Goal: Use online tool/utility: Utilize a website feature to perform a specific function

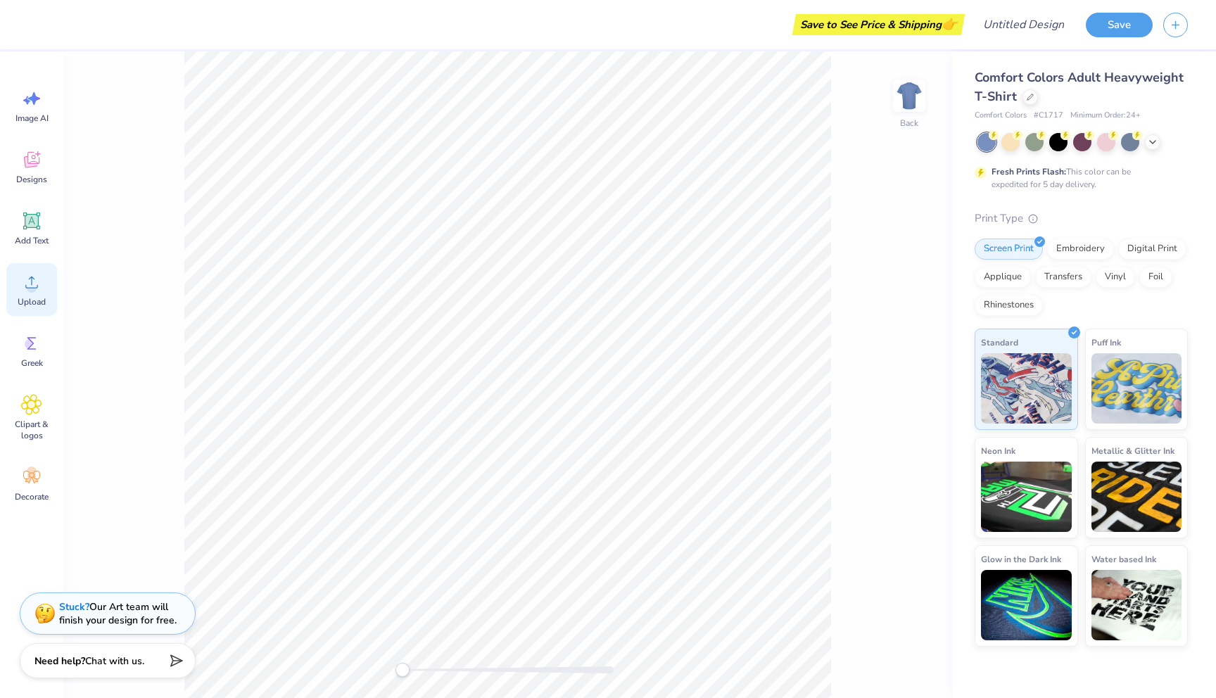
click at [28, 298] on span "Upload" at bounding box center [32, 301] width 28 height 11
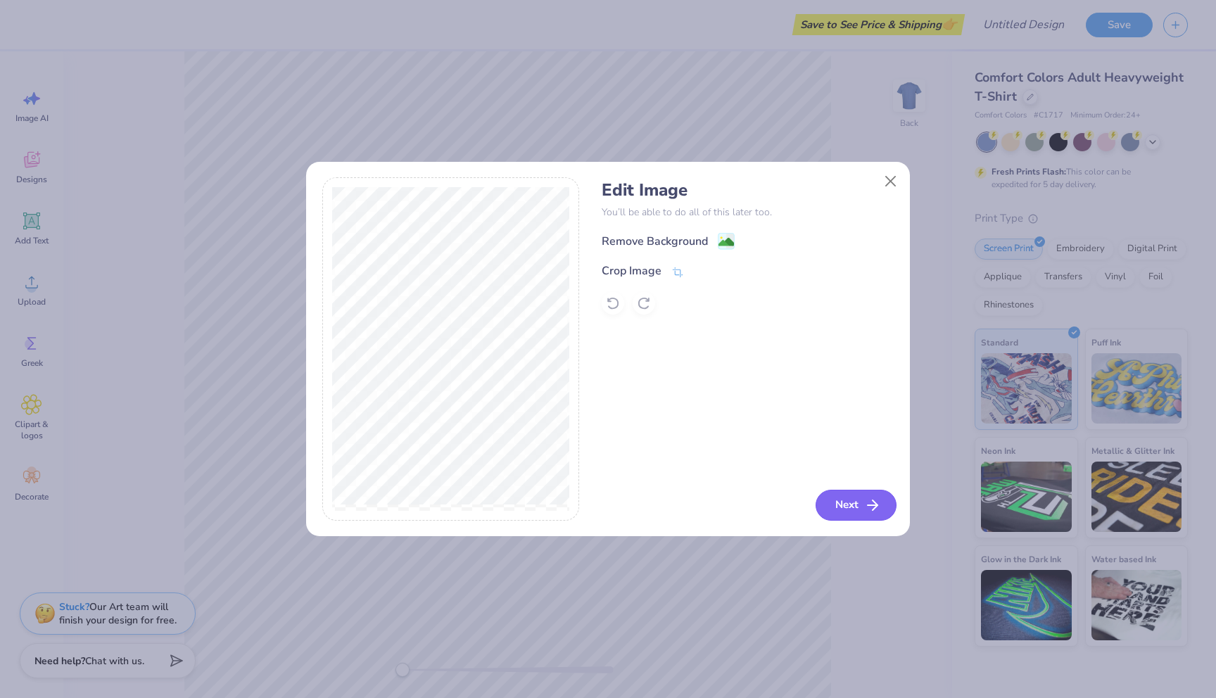
click at [591, 505] on line "button" at bounding box center [873, 505] width 10 height 0
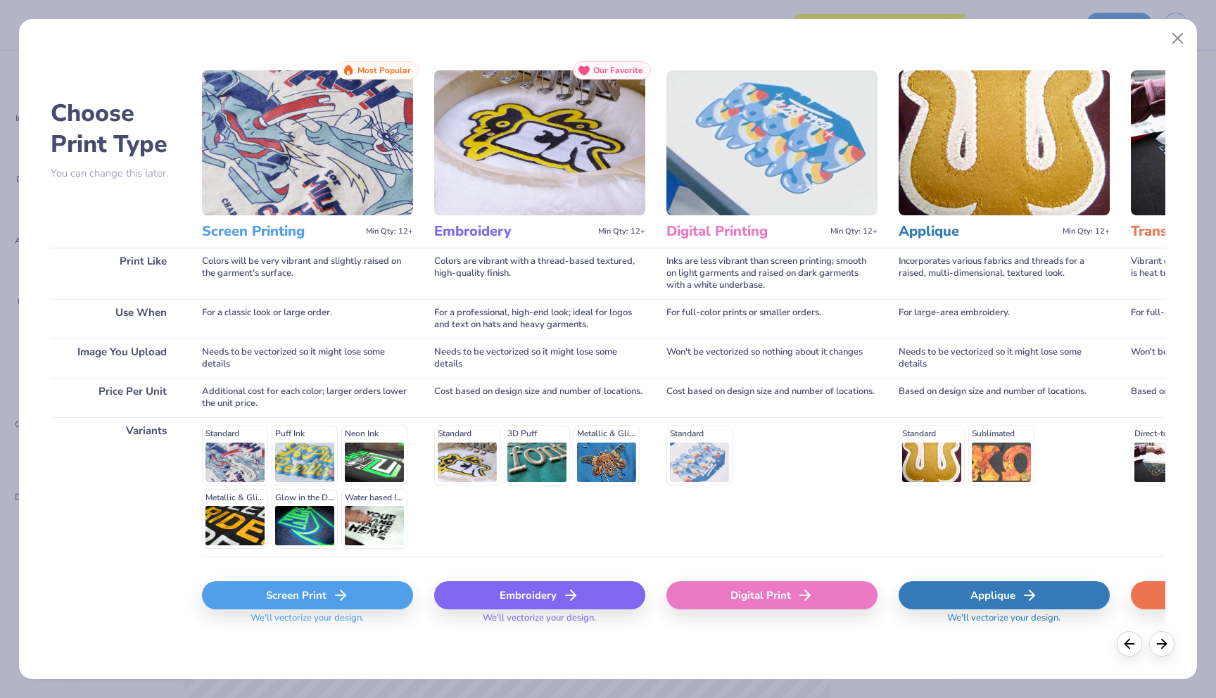
click at [591, 592] on div "Digital Print" at bounding box center [771, 595] width 211 height 28
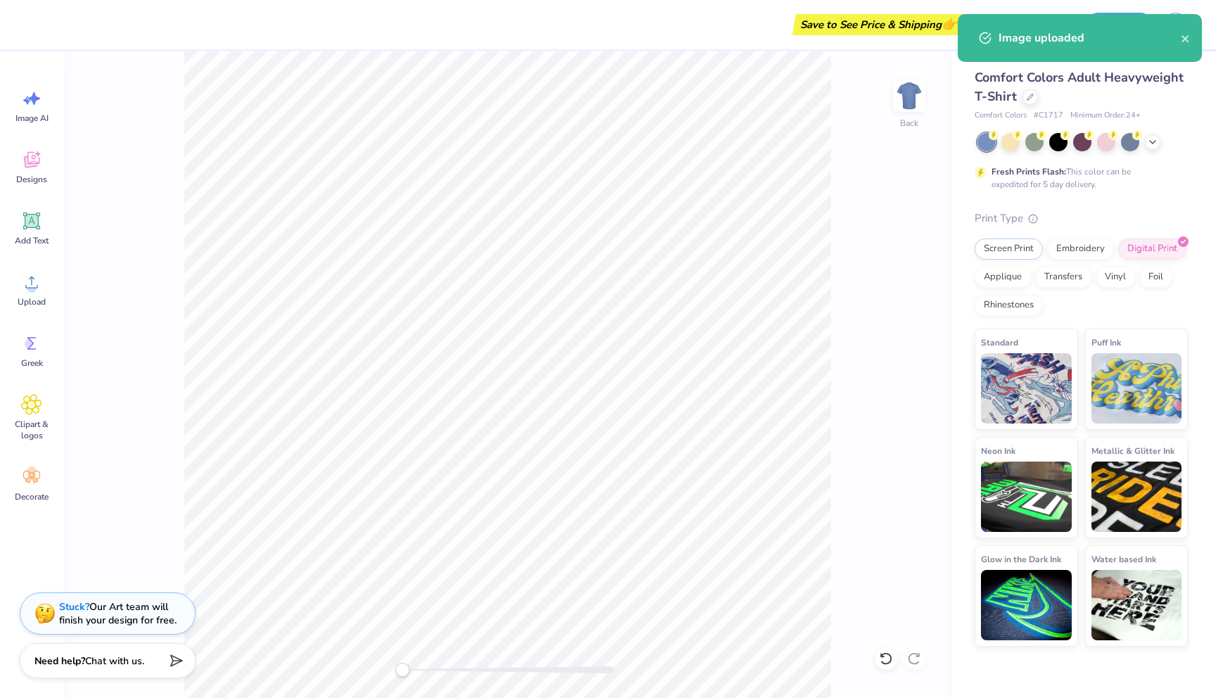
click at [591, 593] on div "Digital Print" at bounding box center [771, 563] width 211 height 84
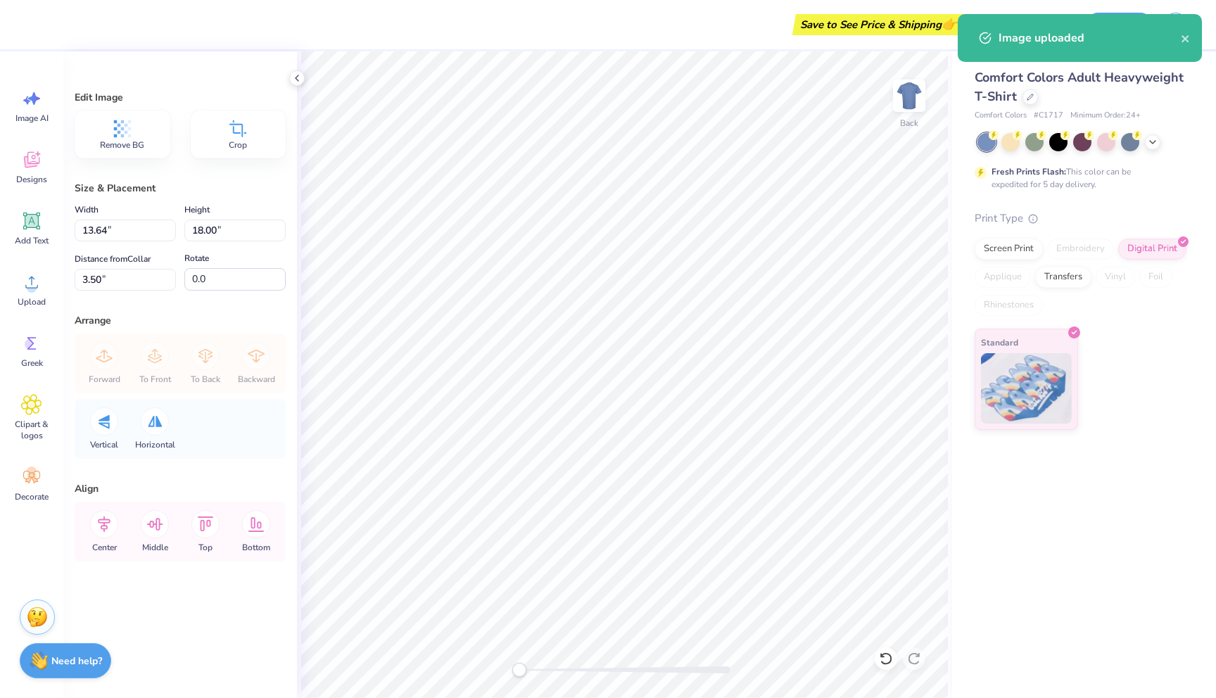
type input "8.75"
type input "11.55"
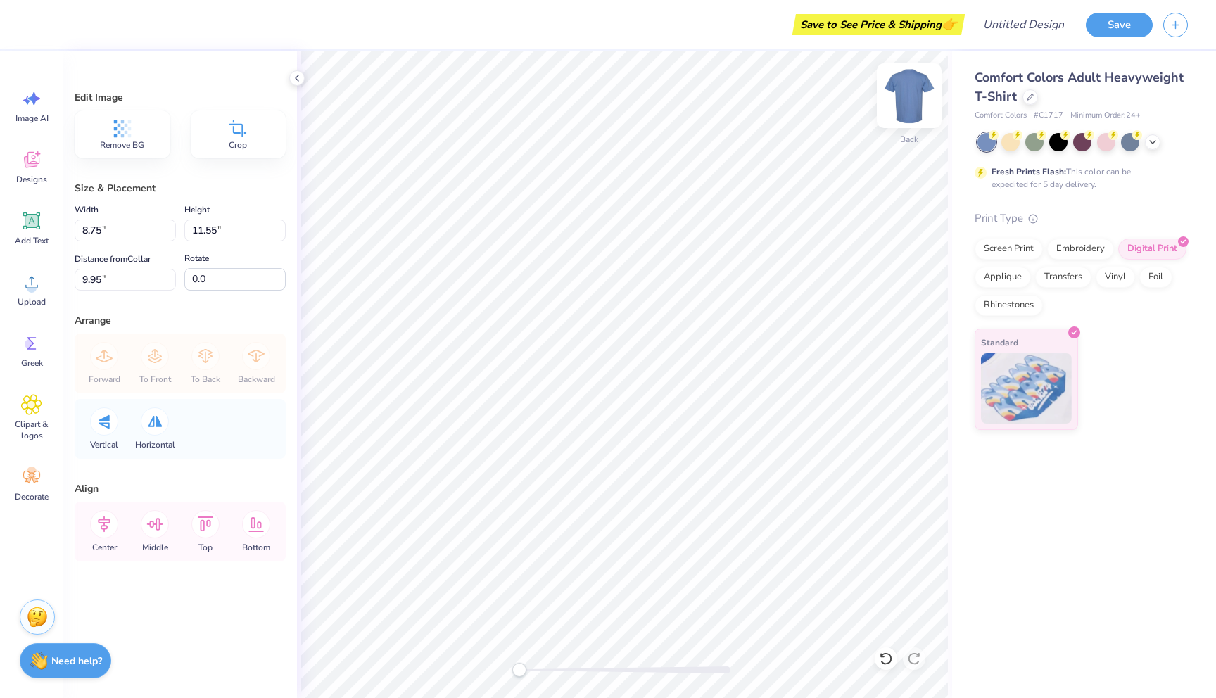
click at [591, 103] on div at bounding box center [909, 95] width 65 height 65
click at [591, 101] on img at bounding box center [909, 96] width 56 height 56
type input "7.27"
click at [591, 100] on img at bounding box center [909, 96] width 56 height 56
type input "8.90"
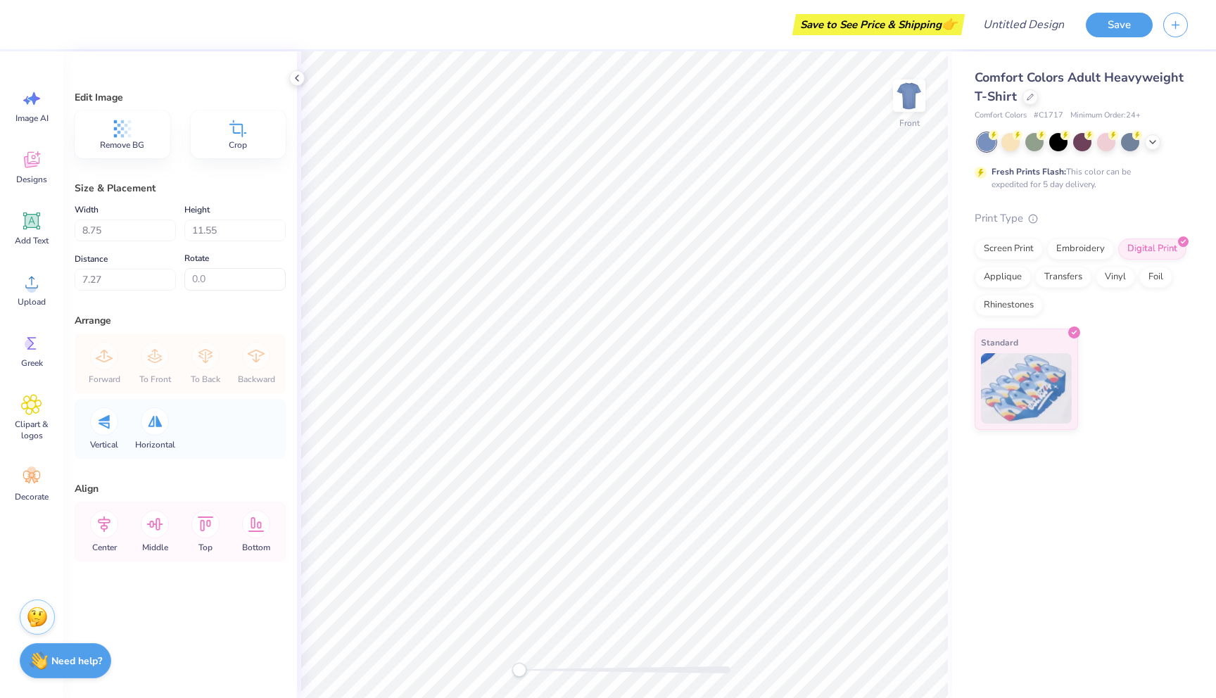
type input "11.74"
click at [591, 143] on icon at bounding box center [1152, 140] width 11 height 11
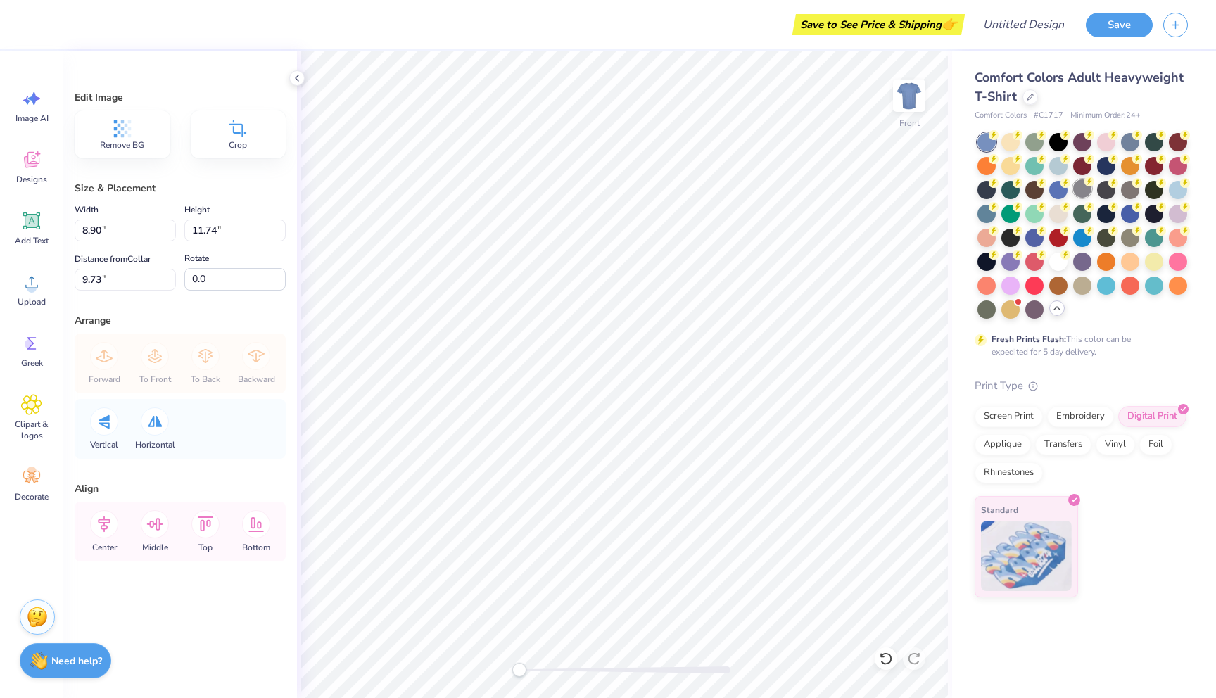
click at [591, 190] on div at bounding box center [1082, 188] width 18 height 18
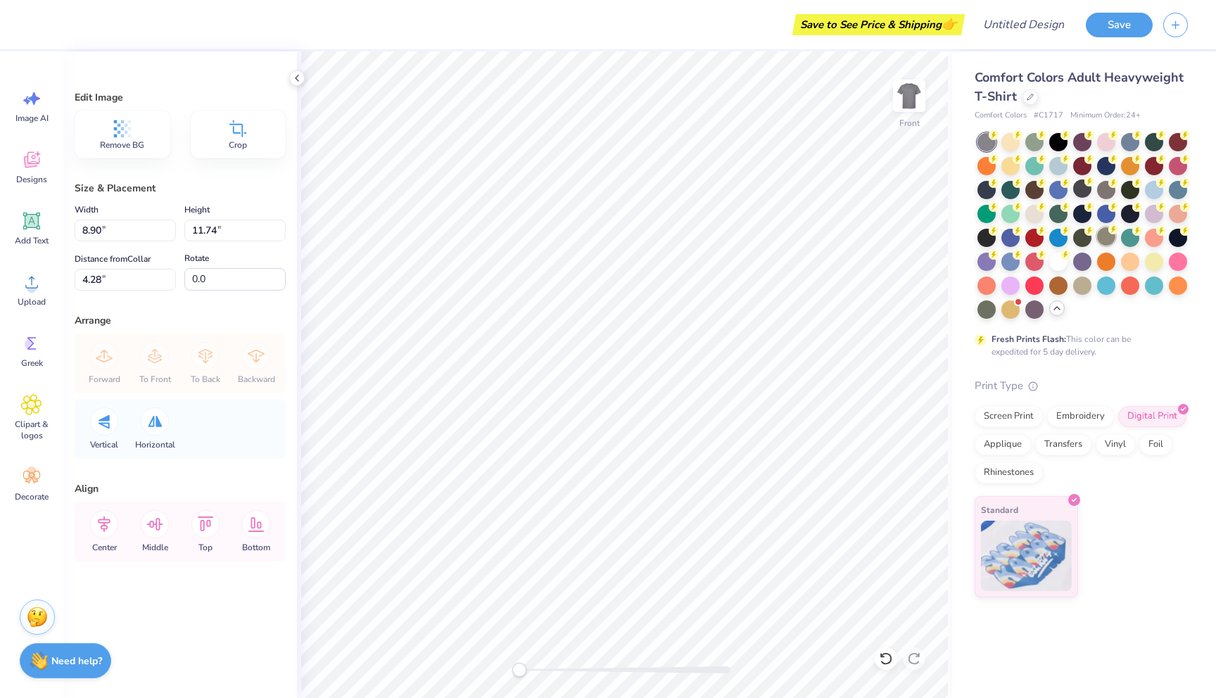
click at [591, 239] on div at bounding box center [1106, 236] width 18 height 18
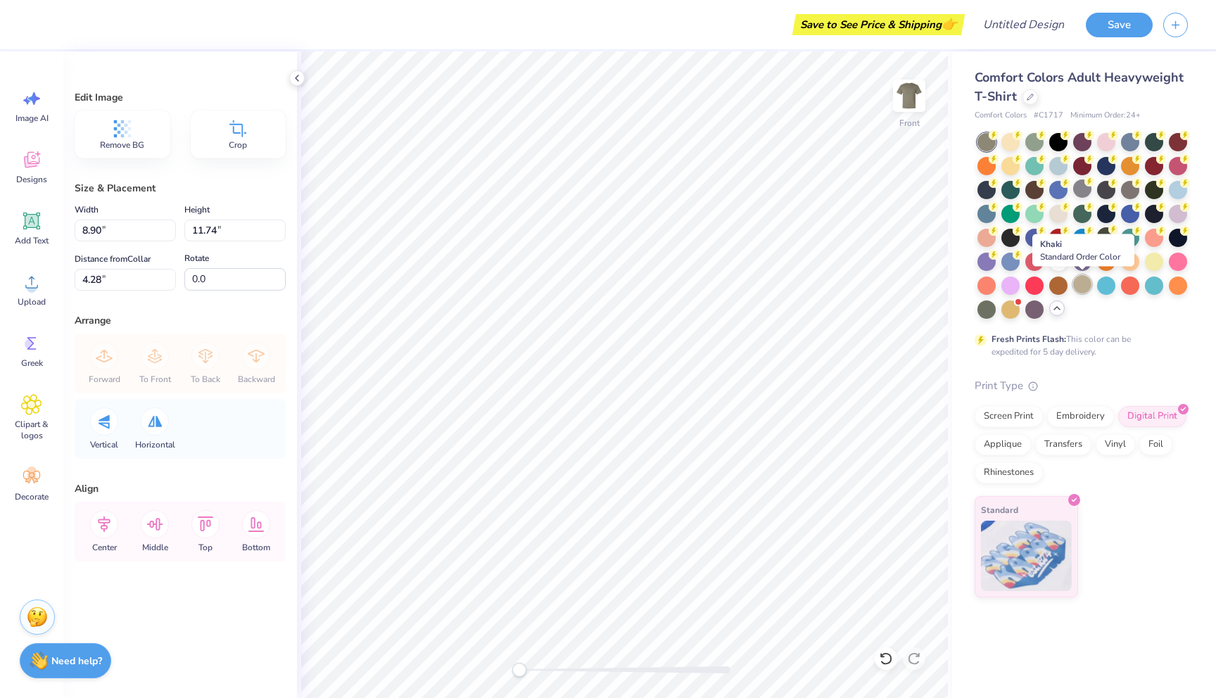
click at [591, 287] on div at bounding box center [1082, 284] width 18 height 18
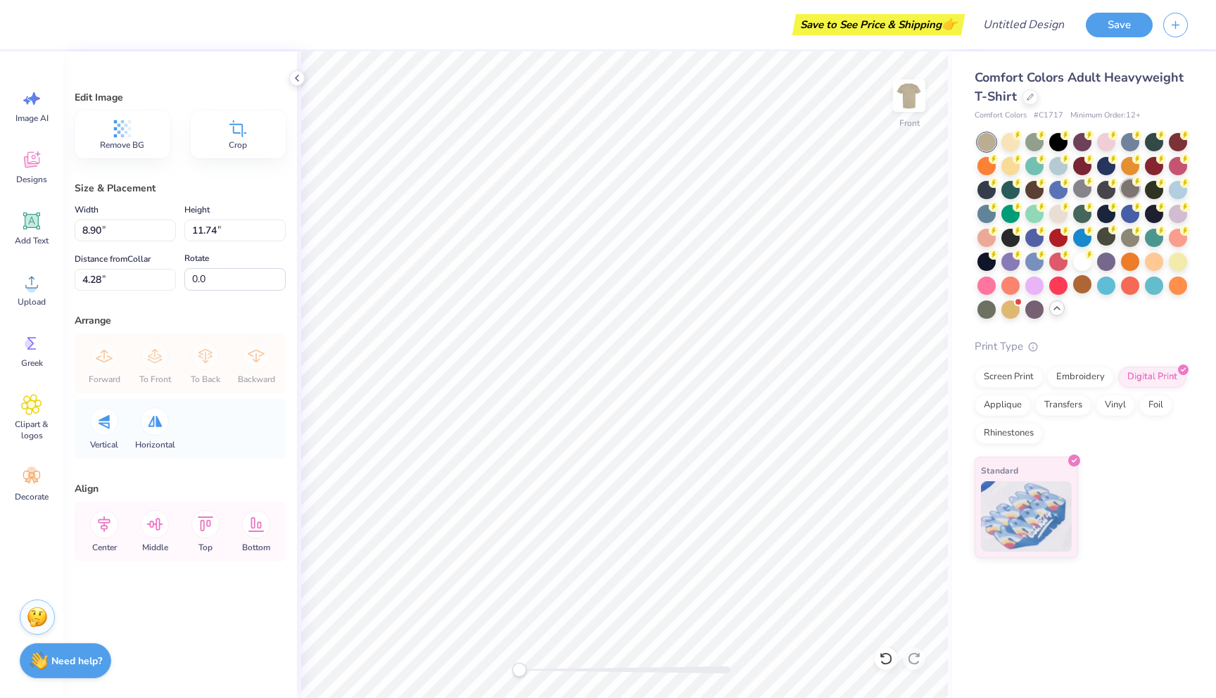
click at [591, 193] on div at bounding box center [1130, 188] width 18 height 18
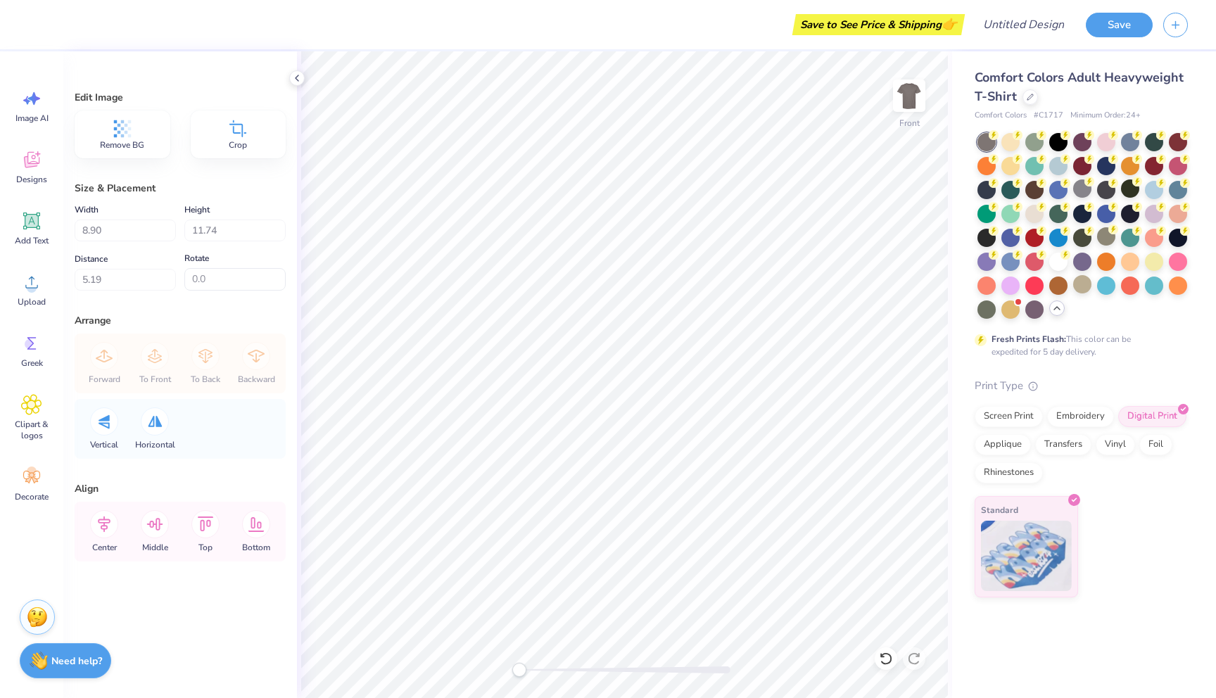
type input "7.14"
type input "8.29"
type input "10.94"
type input "7.93"
click at [36, 351] on icon at bounding box center [31, 343] width 21 height 21
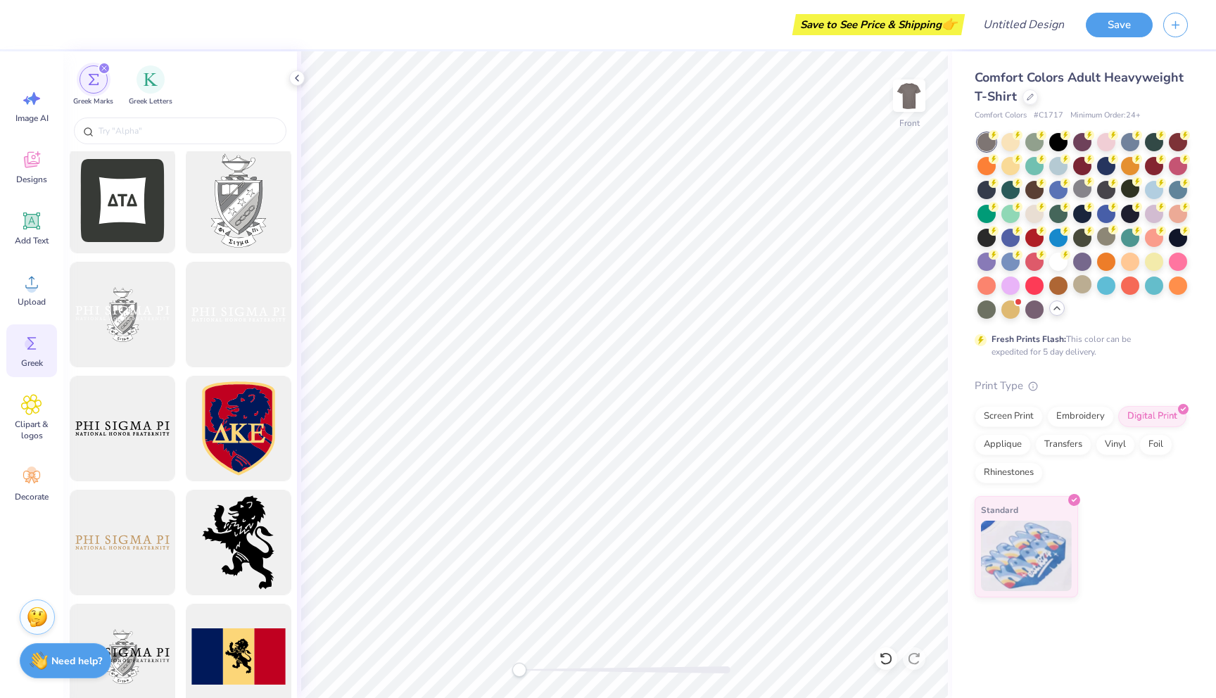
scroll to position [580, 0]
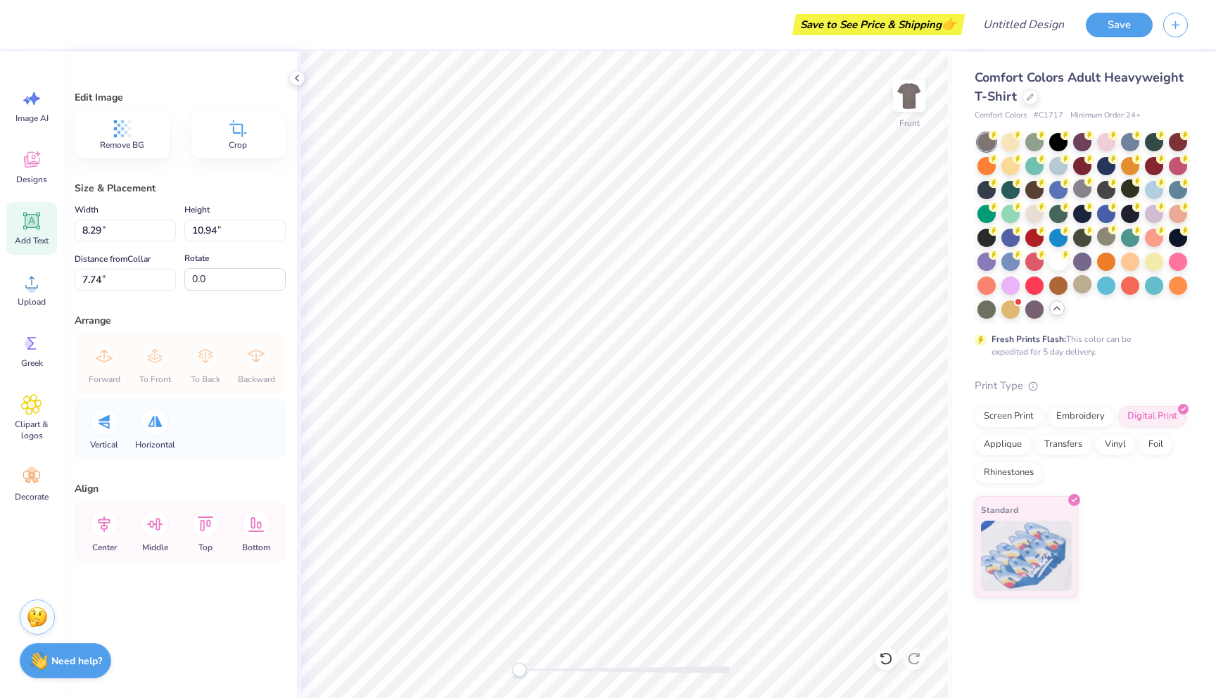
click at [35, 243] on span "Add Text" at bounding box center [32, 240] width 34 height 11
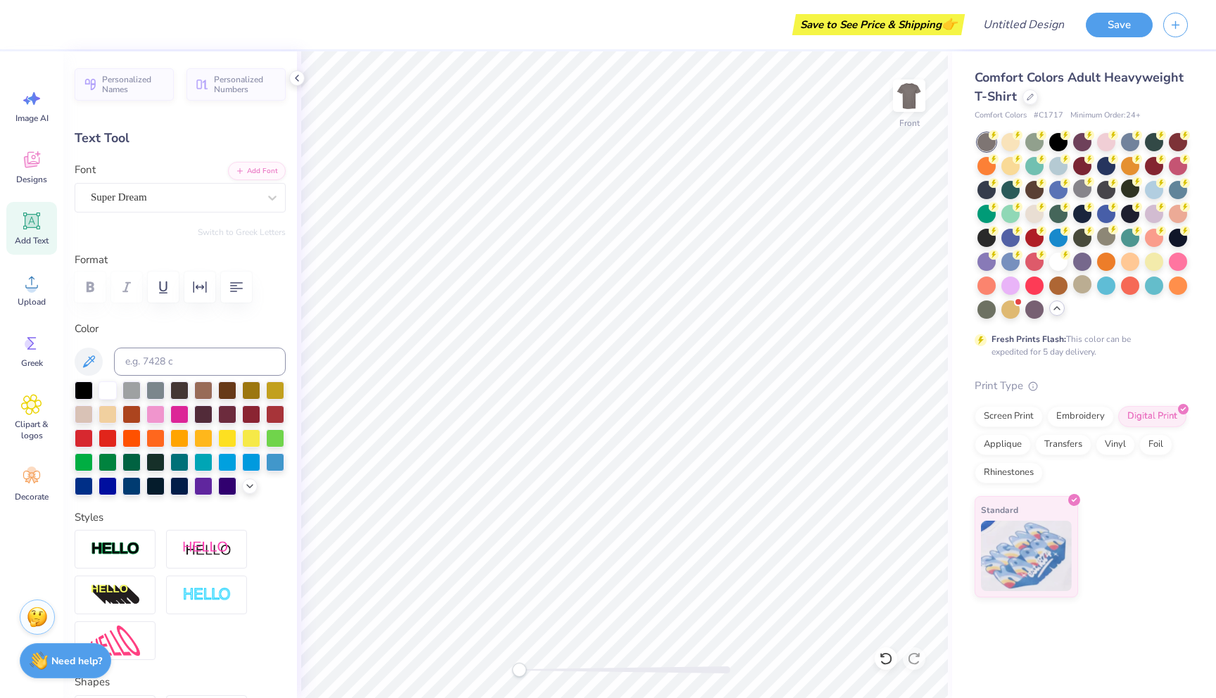
type textarea "TEXT"
type textarea "SIGMA NU"
type input "10.45"
type input "1.71"
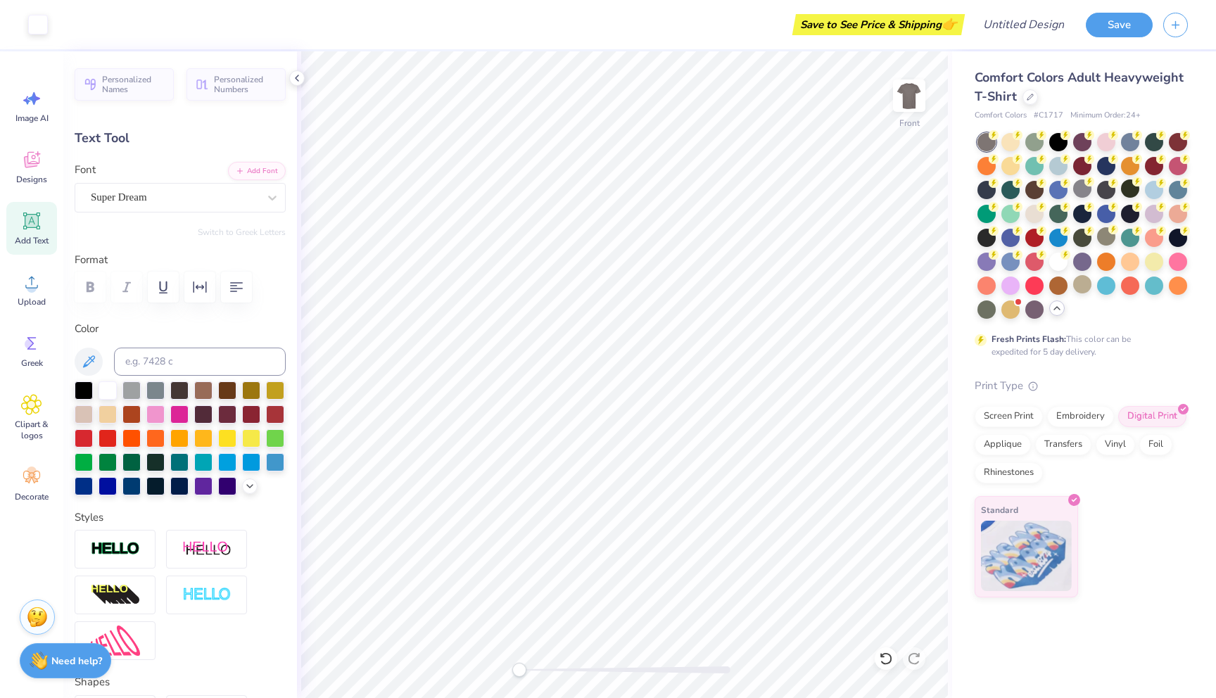
type input "5.45"
click at [203, 194] on div "Super Dream" at bounding box center [174, 197] width 170 height 22
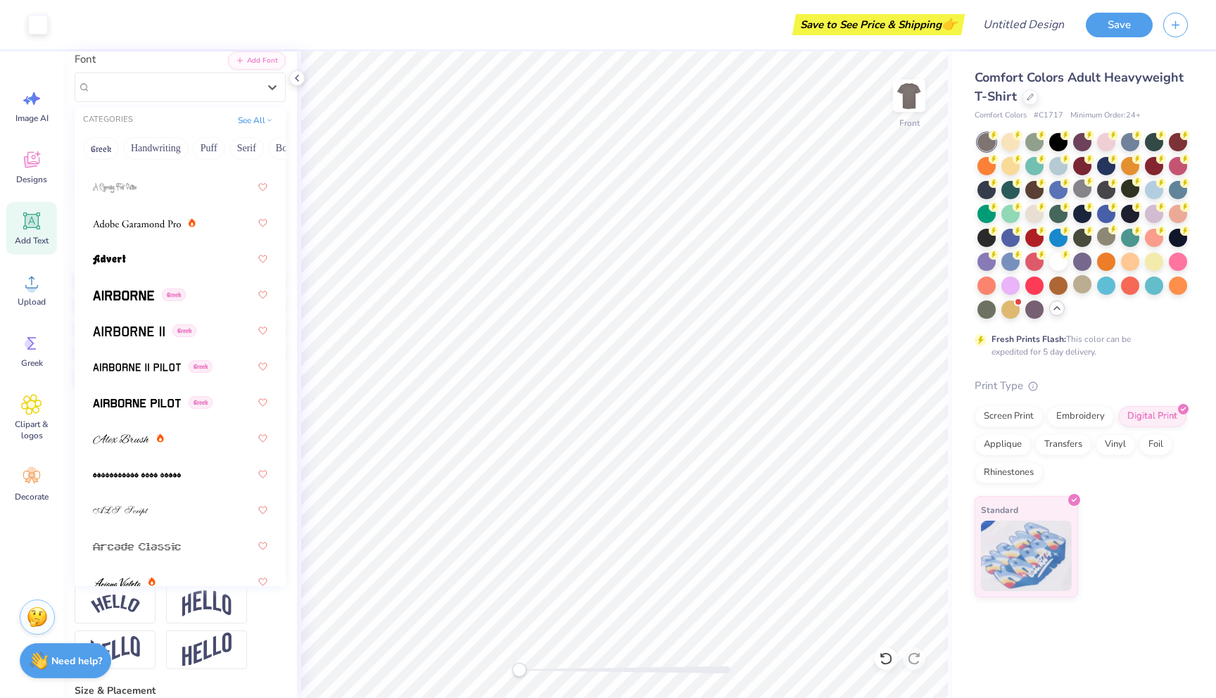
scroll to position [234, 0]
click at [138, 297] on img at bounding box center [123, 293] width 61 height 10
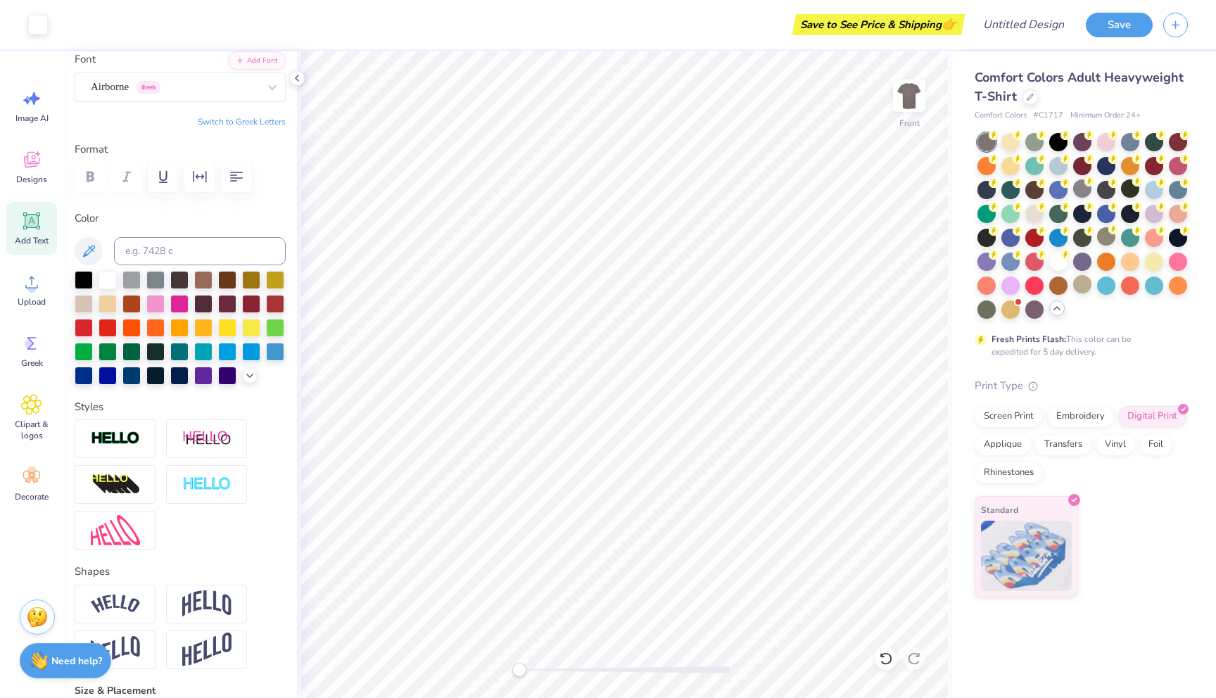
type input "10.41"
type input "1.72"
type input "6.03"
click at [591, 112] on img at bounding box center [909, 96] width 56 height 56
click at [591, 95] on img at bounding box center [909, 96] width 56 height 56
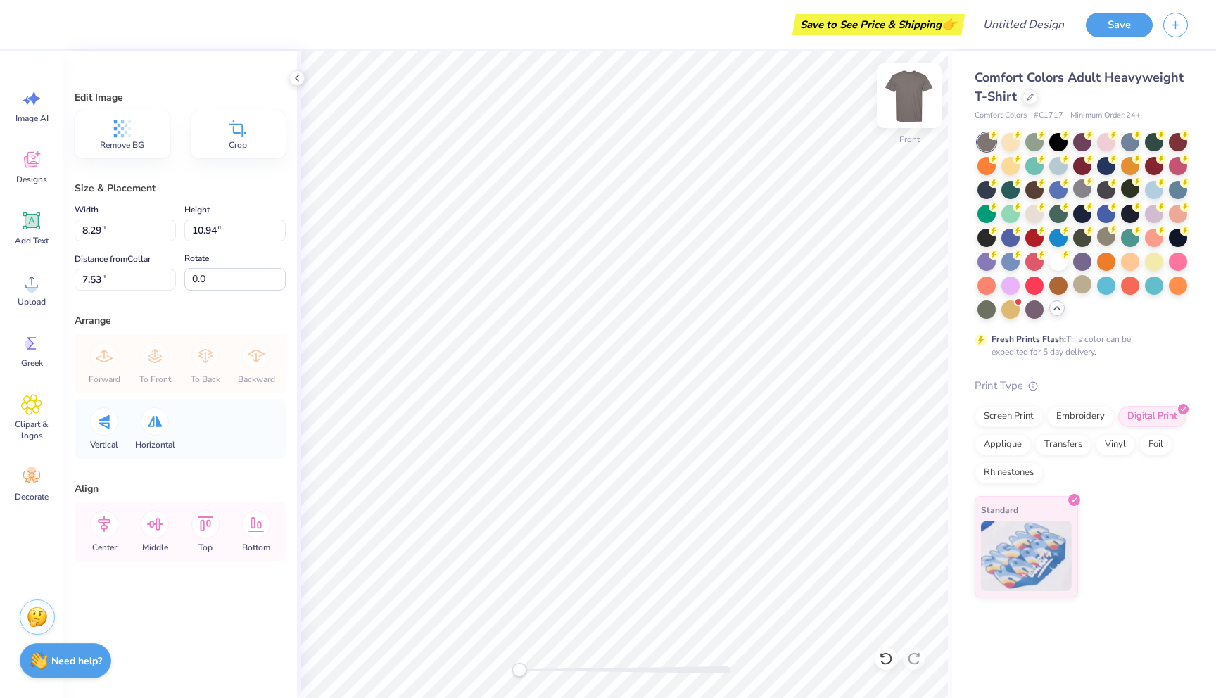
click at [591, 101] on img at bounding box center [909, 96] width 56 height 56
type input "8.15"
type input "10.76"
type input "3.98"
